Goal: Answer question/provide support: Answer question/provide support

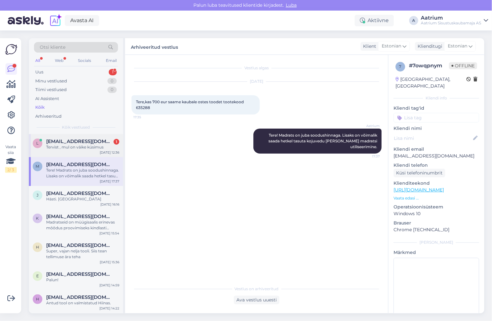
click at [76, 147] on div "Tervist , mul on väike küsimus" at bounding box center [82, 147] width 73 height 6
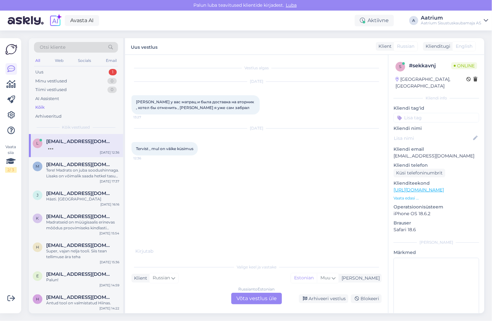
click at [254, 301] on div "Russian to Estonian Võta vestlus üle" at bounding box center [256, 299] width 51 height 12
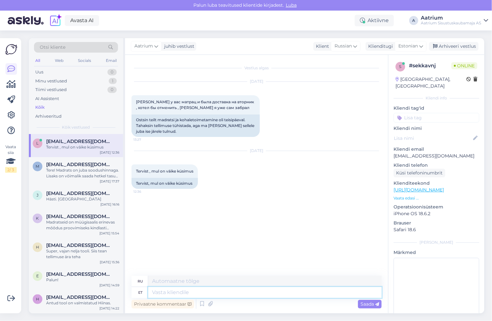
click at [164, 291] on textarea at bounding box center [264, 292] width 233 height 11
type textarea "Tere!"
type textarea "Привет!"
type textarea "Tere!"
click at [362, 305] on span "Saada" at bounding box center [369, 304] width 19 height 6
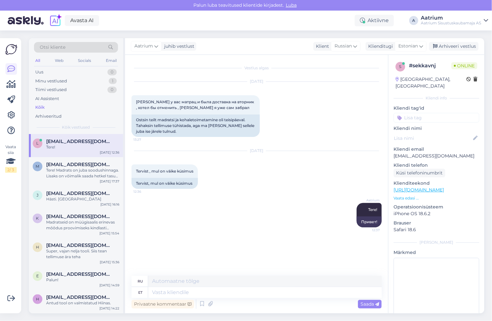
scroll to position [14, 0]
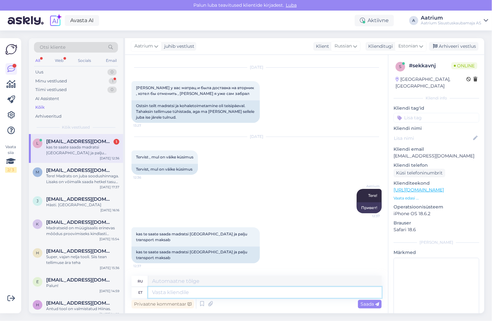
click at [180, 292] on textarea at bounding box center [264, 292] width 233 height 11
type textarea "Transport"
type textarea "Транспорт"
type textarea "Transport [GEOGRAPHIC_DATA]"
type textarea "Транспорт Нарва"
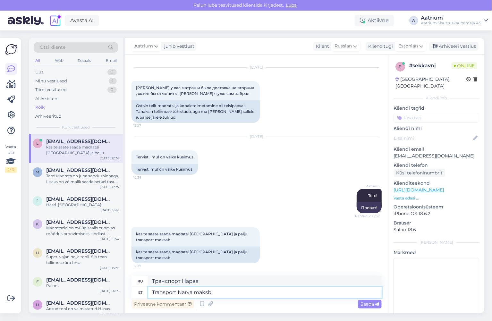
type textarea "Transport Narva maksb"
type textarea "Стоимость проезда до [GEOGRAPHIC_DATA]"
type textarea "Transport Narva maksb 64"
type textarea "Транспорт до [GEOGRAPHIC_DATA] стоит 64"
type textarea "Transport Narva maksb 64 eur."
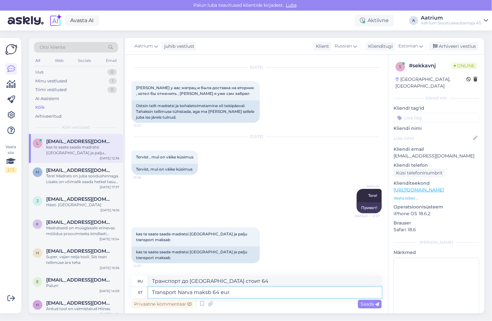
type textarea "Стоимость проезда до [GEOGRAPHIC_DATA] — 64 евро."
type textarea "Transport Narva maksb 6"
type textarea "Транспорт до [GEOGRAPHIC_DATA] стоит 64"
type textarea "Transport Narva maks"
type textarea "Стоимость проезда до [GEOGRAPHIC_DATA]"
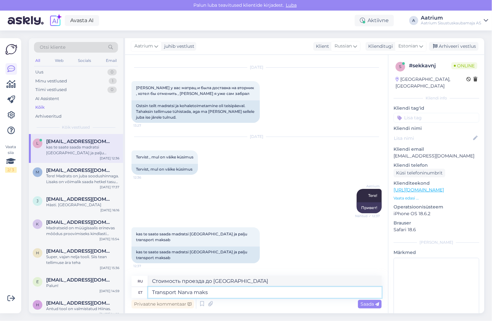
type textarea "Transport Narva maksa"
type textarea "Транспортный налог Нарвы"
type textarea "Transport Narva maksab"
type textarea "Стоимость проезда до [GEOGRAPHIC_DATA]"
type textarea "Transport Narva maksab 64"
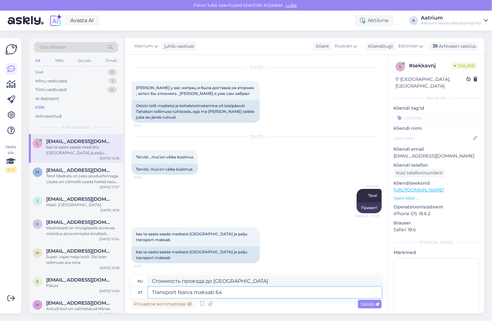
type textarea "Транспорт до [GEOGRAPHIC_DATA] стоит 64"
type textarea "Transport Narva maksab 64 eur."
type textarea "Стоимость проезда до [GEOGRAPHIC_DATA] — 64 евро."
type textarea "Transport Narva maksab 64 eur. Tä"
type textarea "Стоимость проезда до [GEOGRAPHIC_DATA] составляет 64 евро."
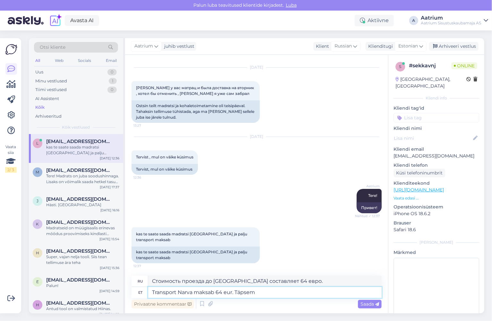
type textarea "Transport Narva maksab 64 eur. Täpsem i"
type textarea "Стоимость проезда до [GEOGRAPHIC_DATA] — 64 евро. Подробнее"
type textarea "Transport Narva maksab 64 eur. Täpsem inf"
type textarea "Стоимость проезда до [GEOGRAPHIC_DATA] — 64 евро. Подробнее в"
type textarea "Transport Narva maksab 64 eur. Täpsem info"
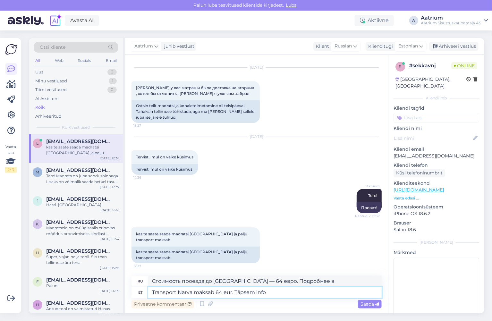
type textarea "Стоимость проезда до [GEOGRAPHIC_DATA] — 64 евро. Подробнее"
type textarea "Transport Narva maksab 64 eur. Täpsem info siin"
type textarea "Стоимость проезда до [GEOGRAPHIC_DATA] — 64 евро. Подробнее здесь."
click at [292, 292] on textarea "Transport Narva maksab 64 eur. Täpsem info siin" at bounding box center [264, 292] width 233 height 11
paste textarea "[URL][DOMAIN_NAME]"
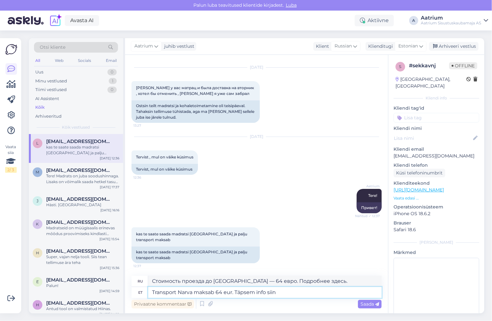
type textarea "Transport Narva maksab 64 eur. Täpsem info siin [URL][DOMAIN_NAME]"
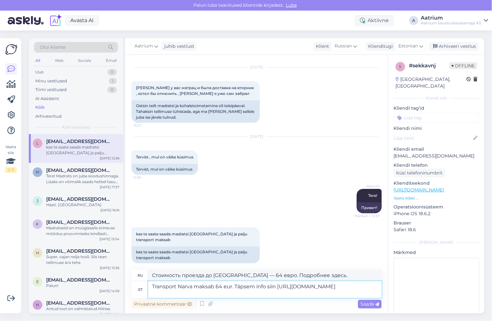
type textarea "Стоимость проезда до [GEOGRAPHIC_DATA] — 64 евро. Подробнее здесь: [URL][DOMAIN…"
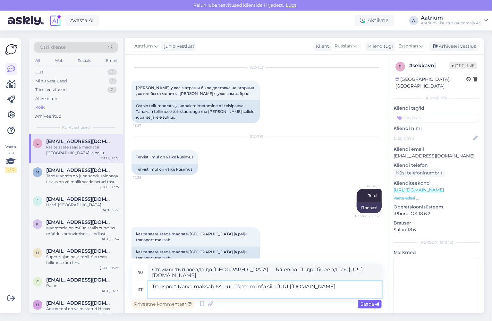
type textarea "Transport Narva maksab 64 eur. Täpsem info siin [URL][DOMAIN_NAME]"
click at [368, 306] on span "Saada" at bounding box center [369, 304] width 19 height 6
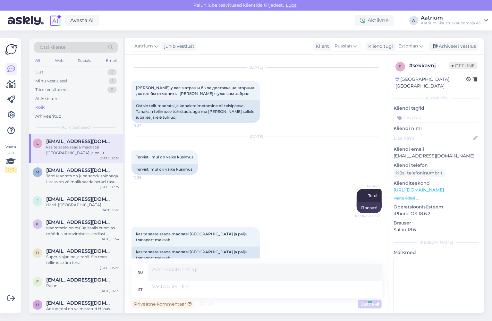
scroll to position [64, 0]
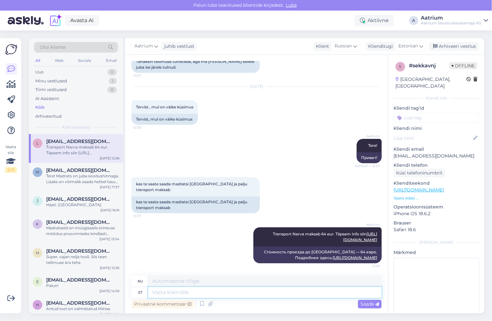
click at [206, 289] on textarea at bounding box center [264, 292] width 233 height 11
click at [168, 292] on textarea at bounding box center [264, 292] width 233 height 11
type textarea "Sleepwell"
type textarea "Спокойной ночи"
type textarea "Sleepwell ja"
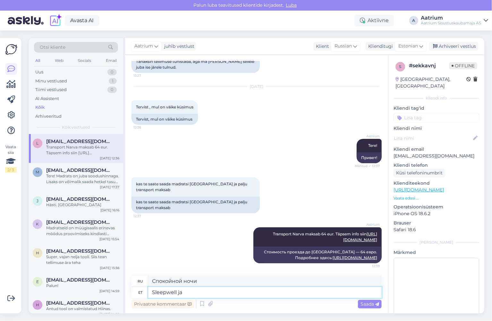
type textarea "Сон и"
type textarea "Sleepwell [PERSON_NAME]"
type textarea "[PERSON_NAME] и [PERSON_NAME]"
type textarea "Sleepwell [PERSON_NAME] madratsid"
type textarea "[PERSON_NAME] и [PERSON_NAME]"
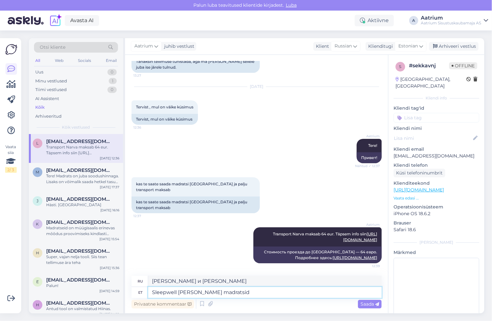
click at [198, 294] on textarea "Sleepwell [PERSON_NAME] madratsid" at bounding box center [264, 292] width 233 height 11
type textarea "Sleepwell [PERSON_NAME] madratsid"
type textarea "[PERSON_NAME] и [PERSON_NAME]"
click at [250, 289] on textarea "Sleepwell [PERSON_NAME] madratsid" at bounding box center [264, 292] width 233 height 11
type textarea "Sleepwell [PERSON_NAME] madratsid vähemalt"
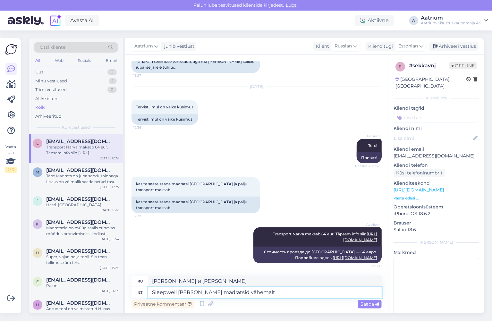
type textarea "[PERSON_NAME] и [PERSON_NAME] как минимум"
type textarea "Sleepwell [PERSON_NAME] madratsid vähemalt 29"
type textarea "[PERSON_NAME] и [PERSON_NAME] не менее 29"
type textarea "Sleepwell [PERSON_NAME] madratsid vähemalt 290"
type textarea "[PERSON_NAME] и [PERSON_NAME] не менее 290"
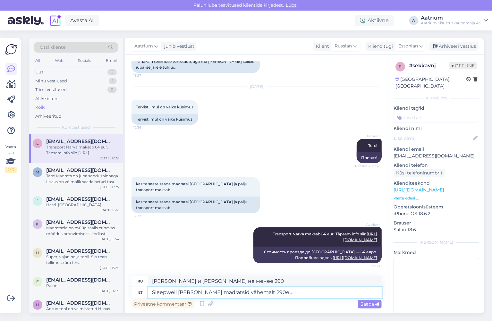
type textarea "Sleepwell [PERSON_NAME] madratsid vähemalt 290eur"
type textarea "[PERSON_NAME] и [PERSON_NAME] от 290 евро"
type textarea "Sleepwell [PERSON_NAME] madratsid vähemalt 290eur on"
type textarea "[PERSON_NAME] и [PERSON_NAME] стоят не менее 290 евро."
type textarea "Sleepwell [PERSON_NAME] madratsid vähemalt 290eur on transport t"
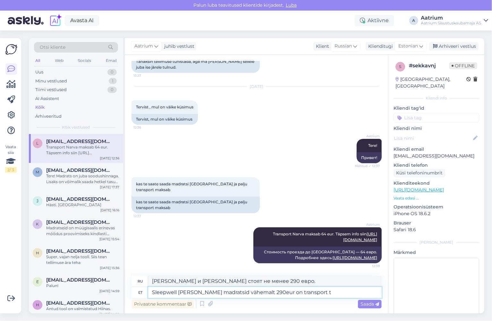
type textarea "[PERSON_NAME] и [PERSON_NAME] от 290 евро, включая доставку."
type textarea "Sleepwell [PERSON_NAME] madratsid vähemalt 290eur on transport tasuta"
type textarea "[PERSON_NAME] и [PERSON_NAME] стоимостью не менее 290 евро доставляются бесплат…"
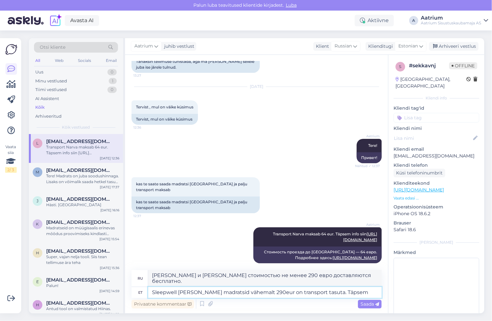
type textarea "Sleepwell [PERSON_NAME] madratsid vähemalt 290eur on transport tasuta. Täpsem i"
type textarea "[PERSON_NAME] и [PERSON_NAME] стоимостью от 290 евро доставляются бесплатно. По…"
type textarea "Sleepwell [PERSON_NAME] madratsid vähemalt 290eur on transport tasuta. Täpsem i…"
type textarea "[PERSON_NAME] и [PERSON_NAME] стоимостью от 290 евро доставляются бесплатно. По…"
click at [371, 291] on textarea "Sleepwell [PERSON_NAME] madratsid vähemalt 290eur on transport tasuta. Täpsem i…" at bounding box center [264, 292] width 233 height 11
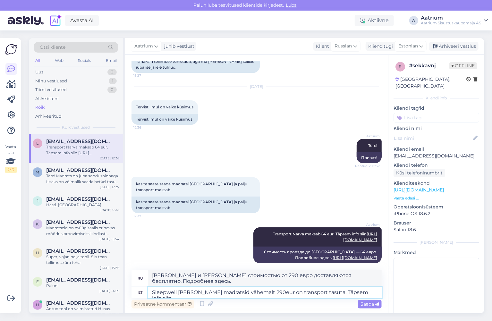
paste textarea "[URL][DOMAIN_NAME]"
type textarea "Sleepwell [PERSON_NAME] madratsid vähemalt 290eur on transport tasuta. Täpsem i…"
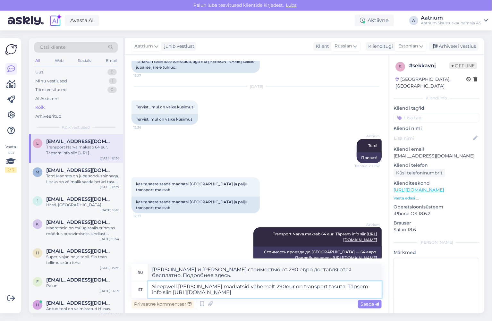
type textarea "[PERSON_NAME] и [PERSON_NAME] стоимостью от 290 евро доставляются бесплатно. По…"
type textarea "Sleepwell [PERSON_NAME] madratsid vähemalt 290eur on transport tasuta. Täpsem i…"
click at [369, 305] on span "Saada" at bounding box center [369, 304] width 19 height 6
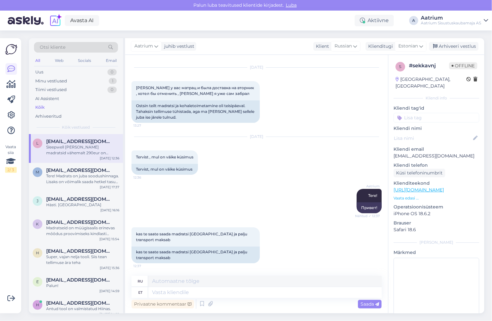
scroll to position [0, 0]
